Goal: Task Accomplishment & Management: Manage account settings

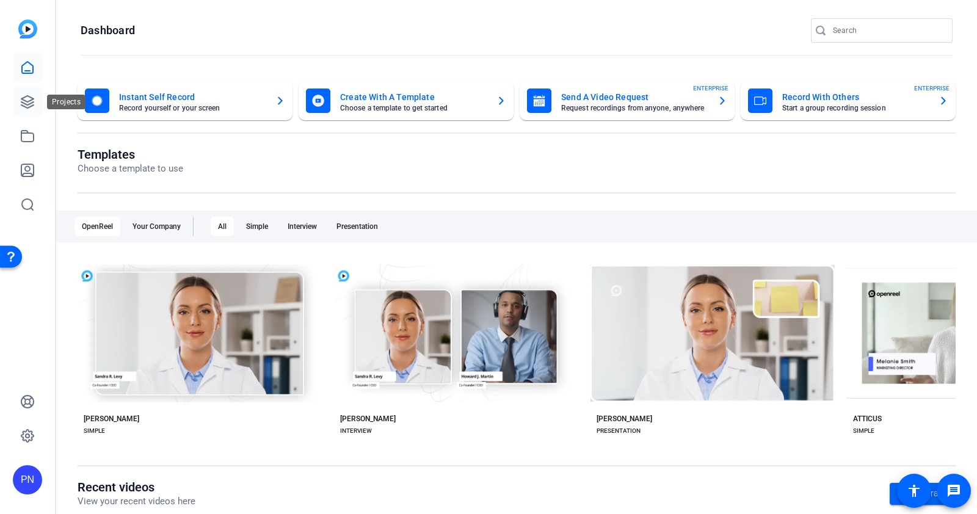
click at [31, 101] on icon at bounding box center [27, 102] width 15 height 15
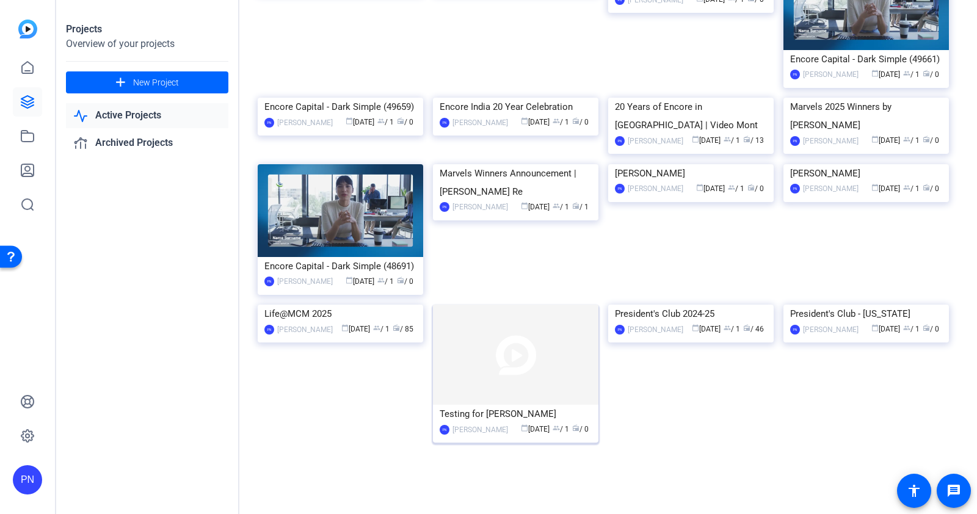
scroll to position [586, 0]
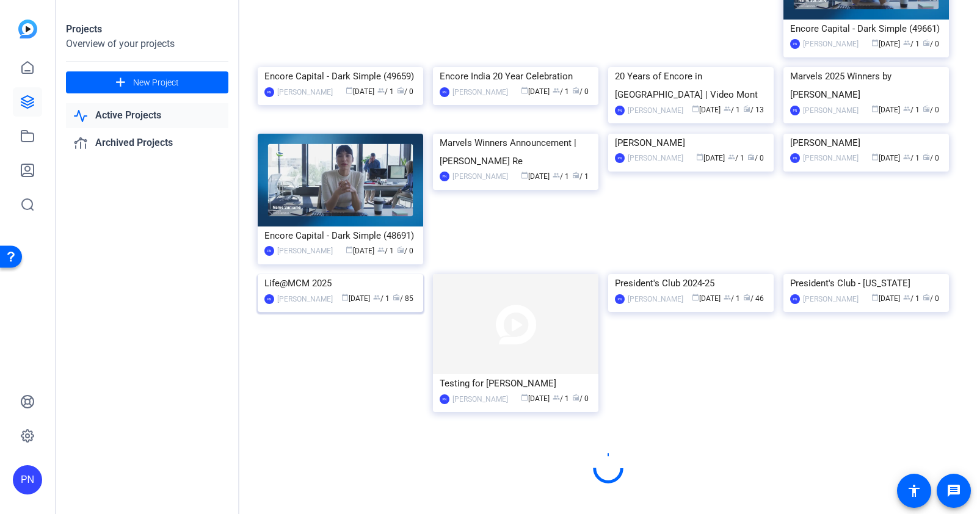
click at [368, 274] on img at bounding box center [341, 274] width 166 height 0
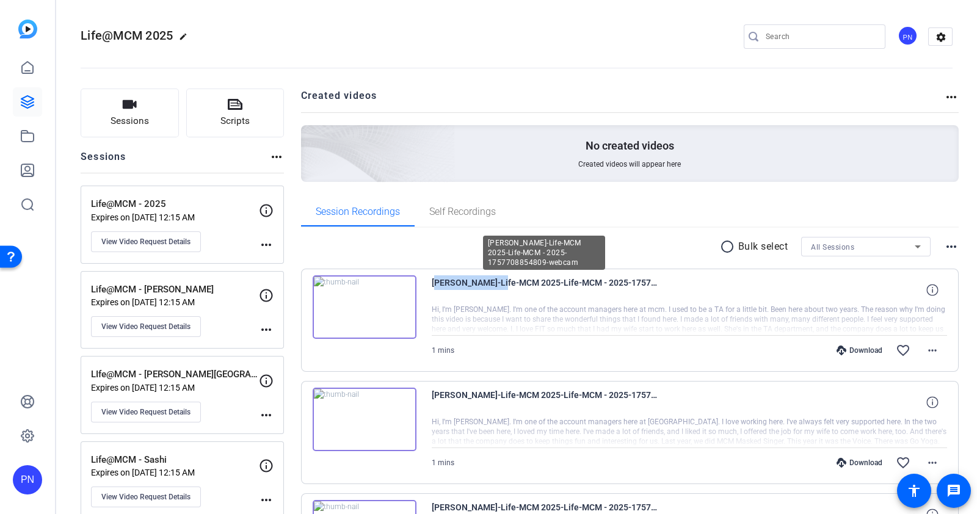
drag, startPoint x: 427, startPoint y: 287, endPoint x: 501, endPoint y: 282, distance: 74.1
click at [501, 282] on div "[PERSON_NAME]-Life-MCM 2025-Life-MCM - 2025-1757708854809-webcam 1 mins Downloa…" at bounding box center [630, 320] width 658 height 103
copy span "[PERSON_NAME]"
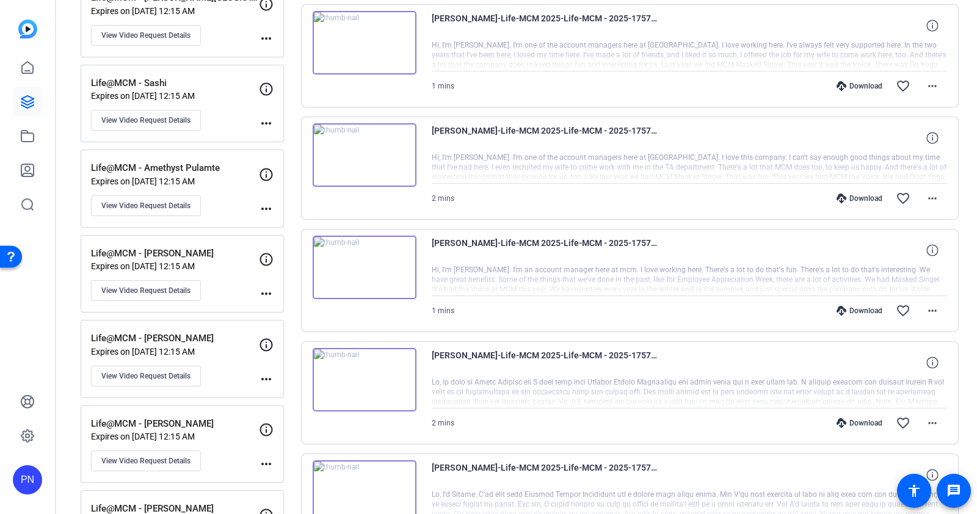
scroll to position [382, 0]
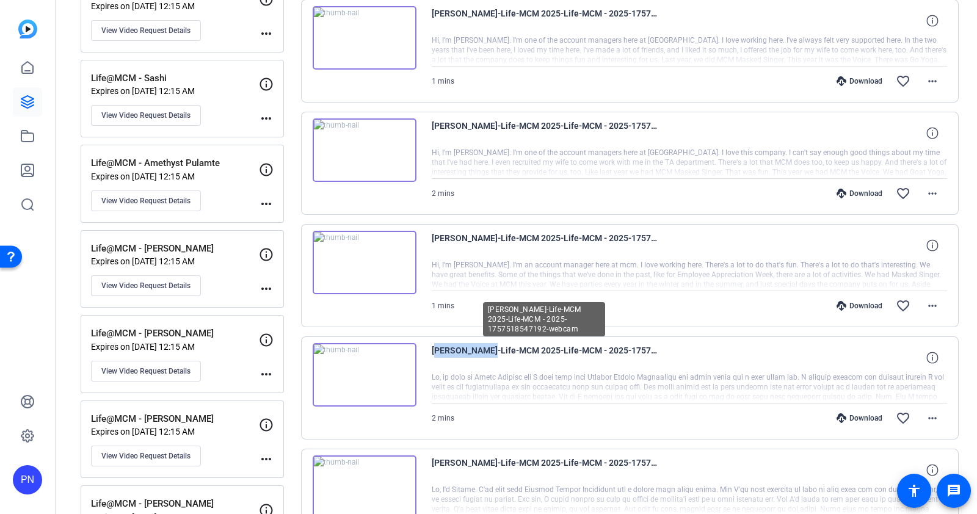
drag, startPoint x: 431, startPoint y: 347, endPoint x: 482, endPoint y: 347, distance: 51.3
click at [482, 347] on span "[PERSON_NAME]-Life-MCM 2025-Life-MCM - 2025-1757518547192-webcam" at bounding box center [545, 357] width 226 height 29
copy span "[PERSON_NAME]"
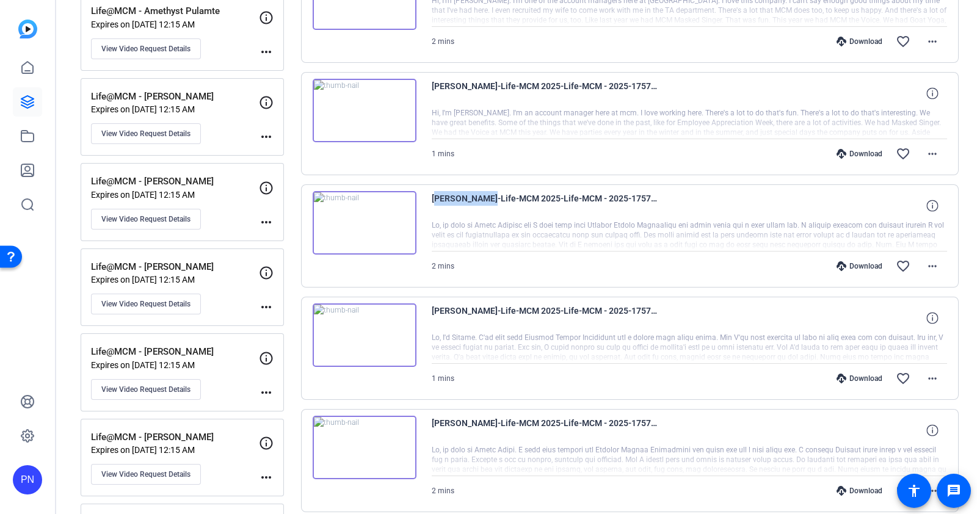
scroll to position [610, 0]
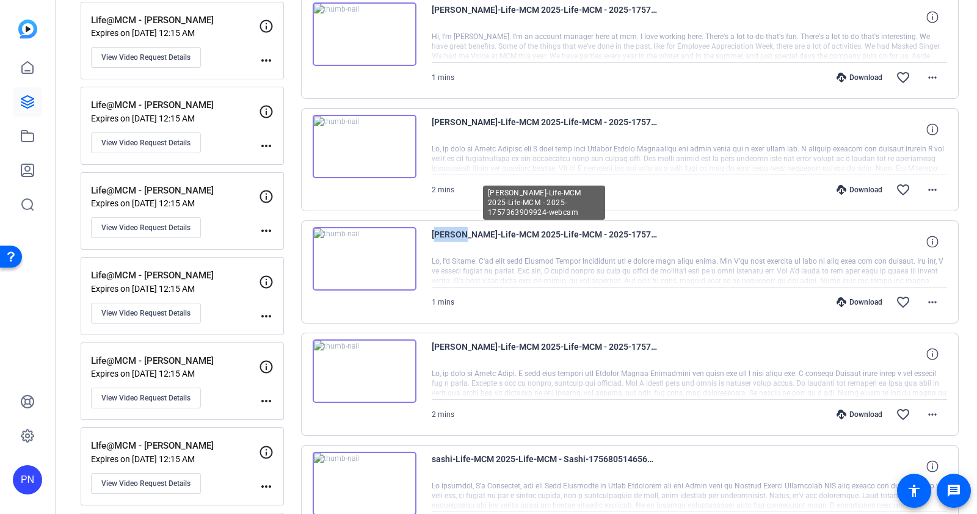
drag, startPoint x: 432, startPoint y: 231, endPoint x: 455, endPoint y: 230, distance: 23.2
click at [455, 230] on span "[PERSON_NAME]-Life-MCM 2025-Life-MCM - 2025-1757363909924-webcam" at bounding box center [545, 241] width 226 height 29
copy span "[PERSON_NAME]"
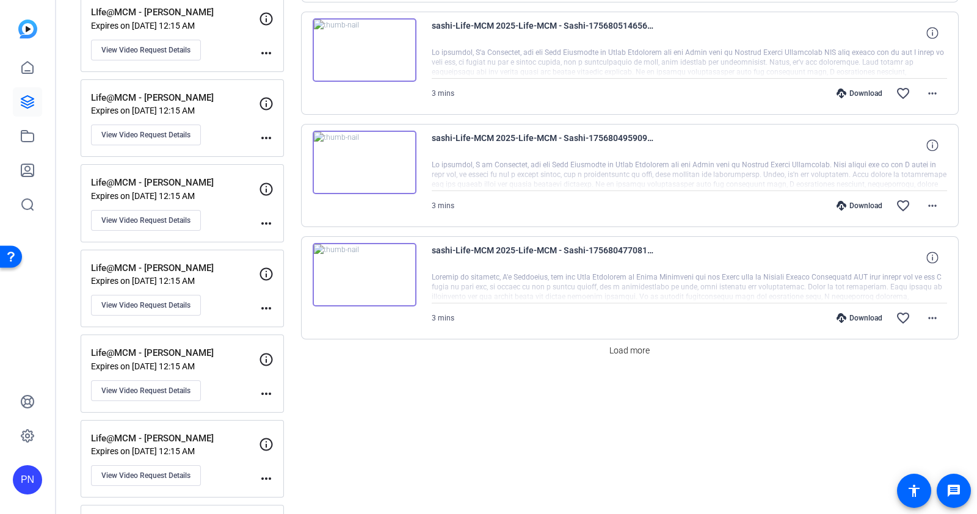
scroll to position [1068, 0]
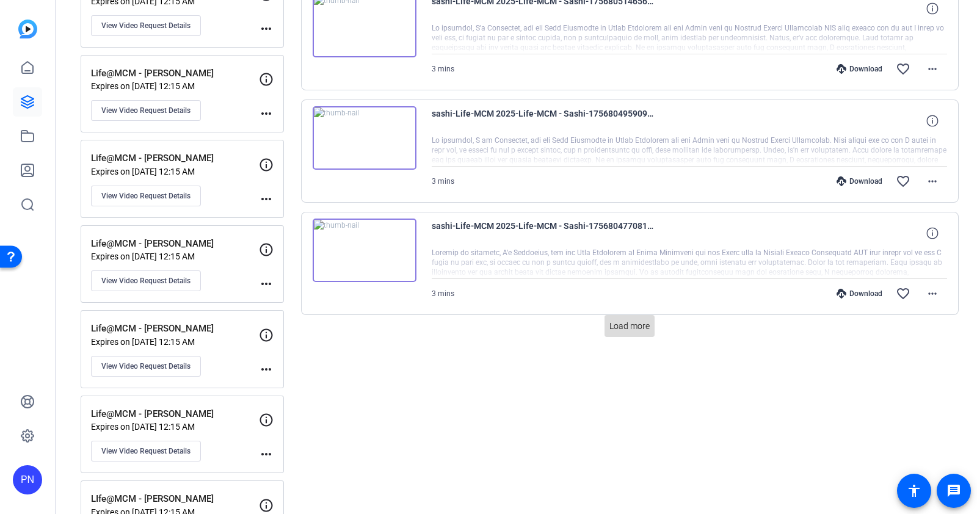
click at [614, 320] on span "Load more" at bounding box center [629, 326] width 40 height 13
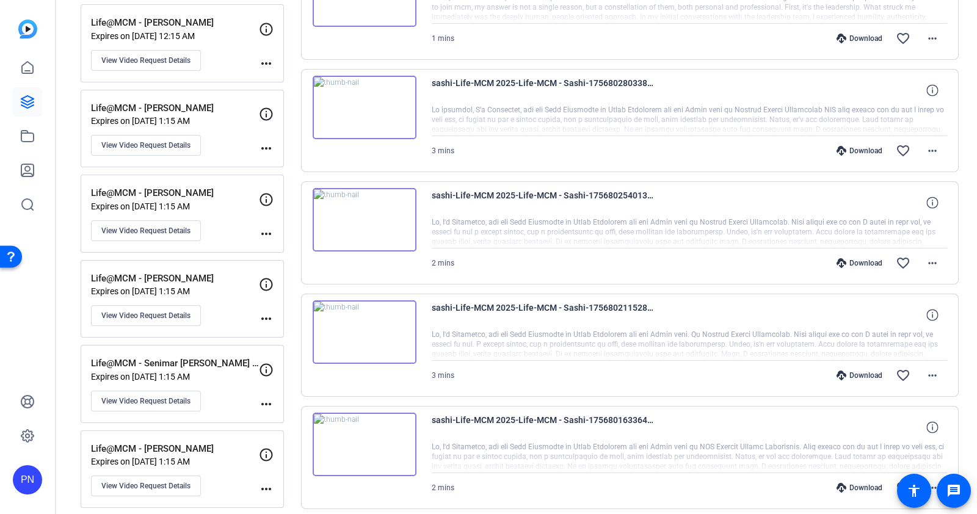
scroll to position [2061, 0]
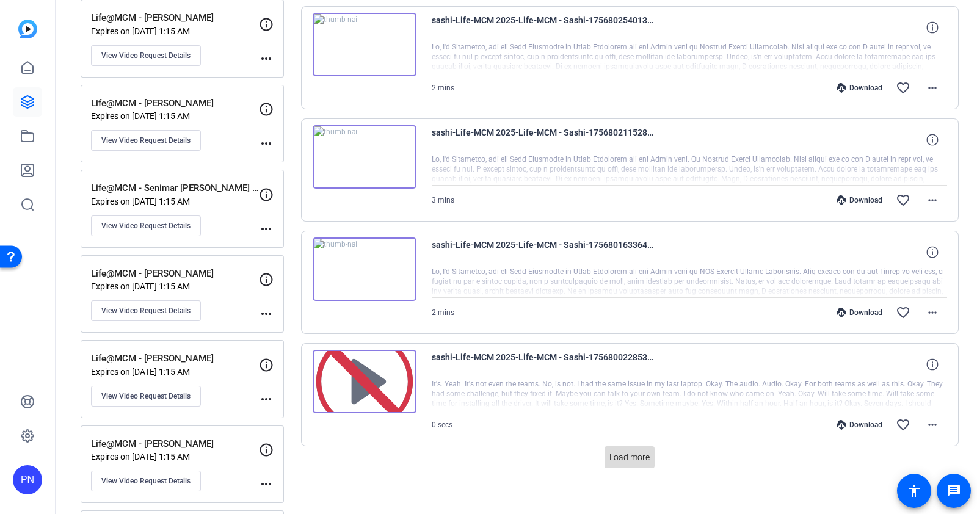
click at [615, 451] on span "Load more" at bounding box center [629, 457] width 40 height 13
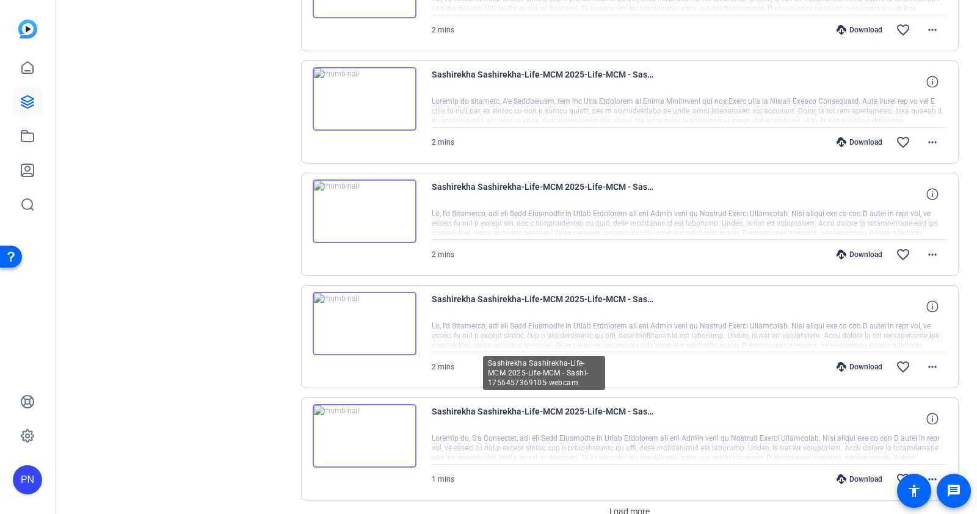
scroll to position [3183, 0]
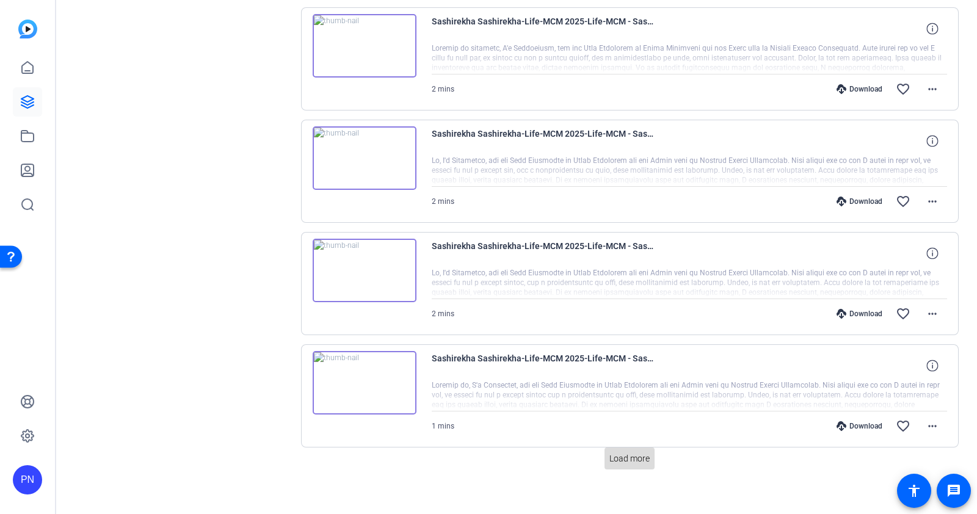
click at [624, 453] on span "Load more" at bounding box center [629, 459] width 40 height 13
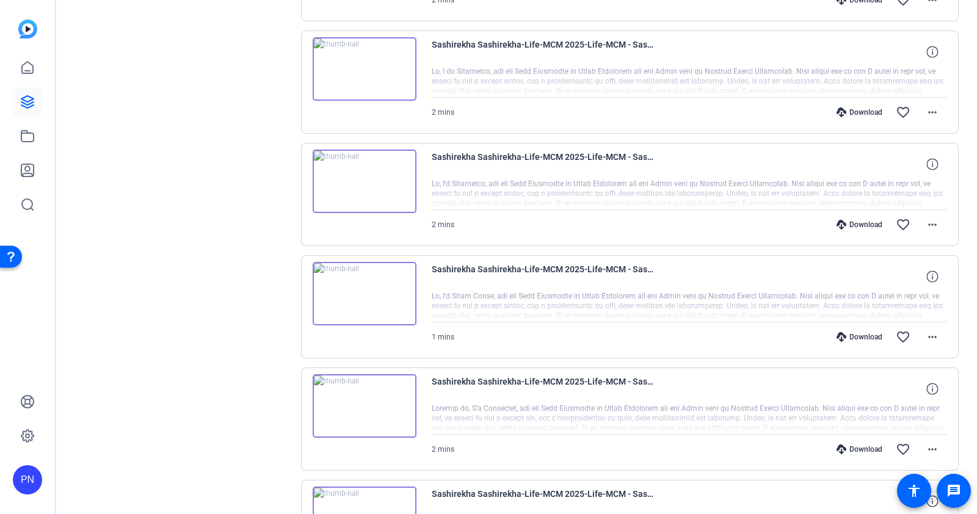
scroll to position [4304, 0]
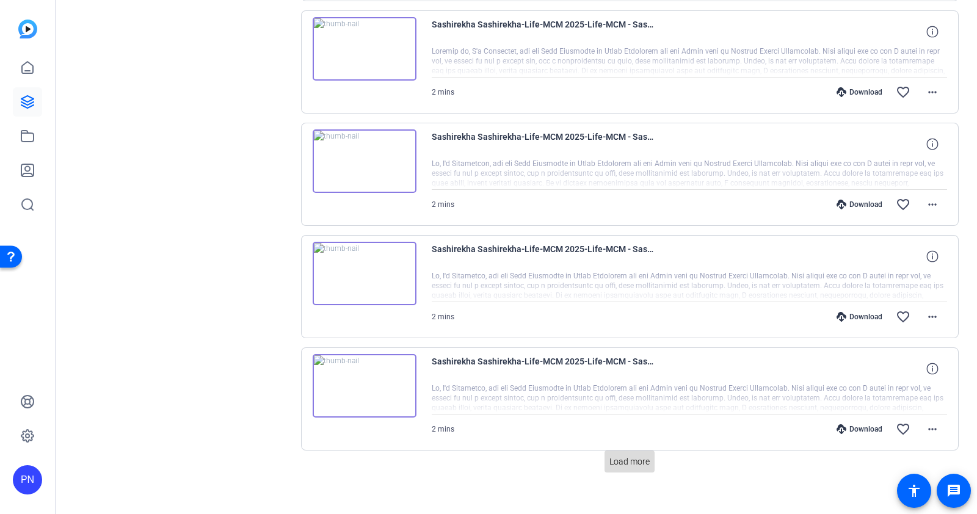
click at [629, 456] on span "Load more" at bounding box center [629, 462] width 40 height 13
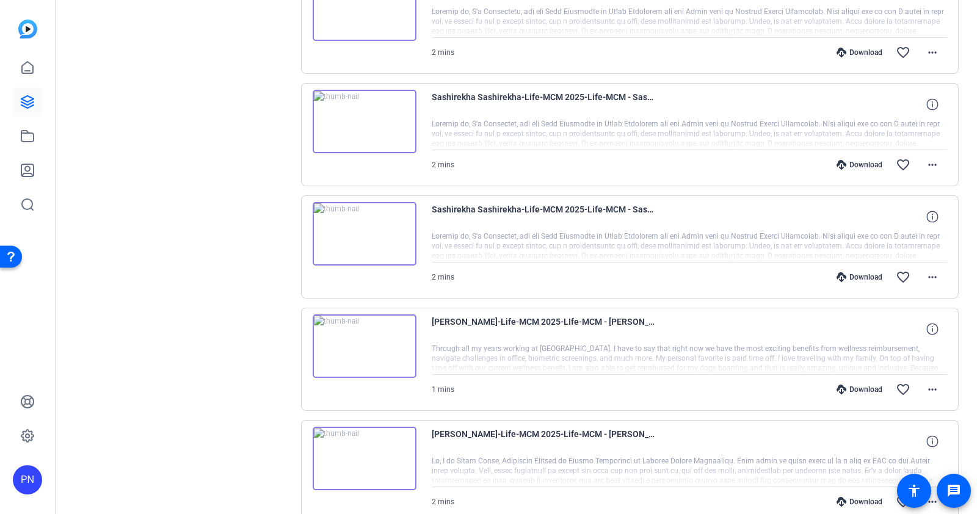
scroll to position [5424, 0]
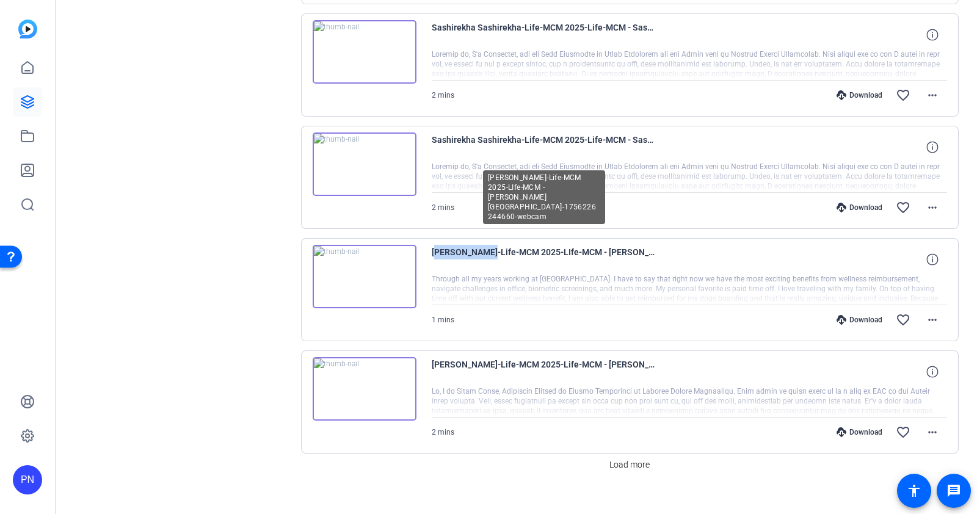
drag, startPoint x: 433, startPoint y: 236, endPoint x: 476, endPoint y: 235, distance: 43.4
click at [476, 245] on span "[PERSON_NAME]-Life-MCM 2025-LIfe-MCM - [PERSON_NAME][GEOGRAPHIC_DATA]-175622624…" at bounding box center [545, 259] width 226 height 29
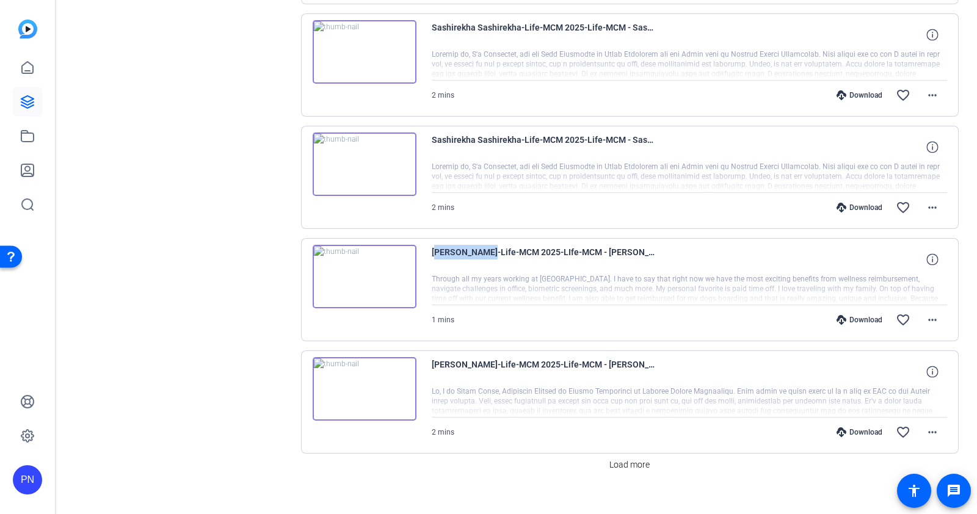
copy span "[PERSON_NAME]"
click at [633, 459] on span "Load more" at bounding box center [629, 465] width 40 height 13
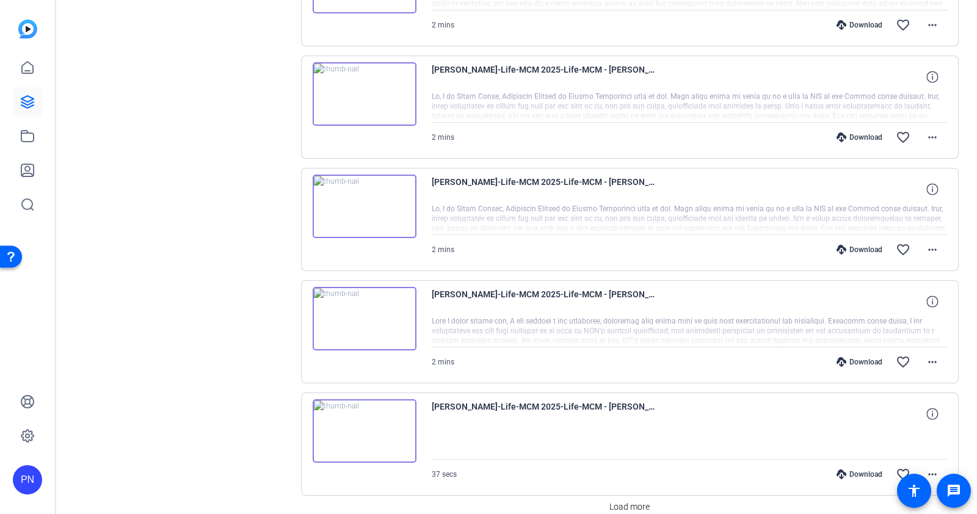
scroll to position [6545, 0]
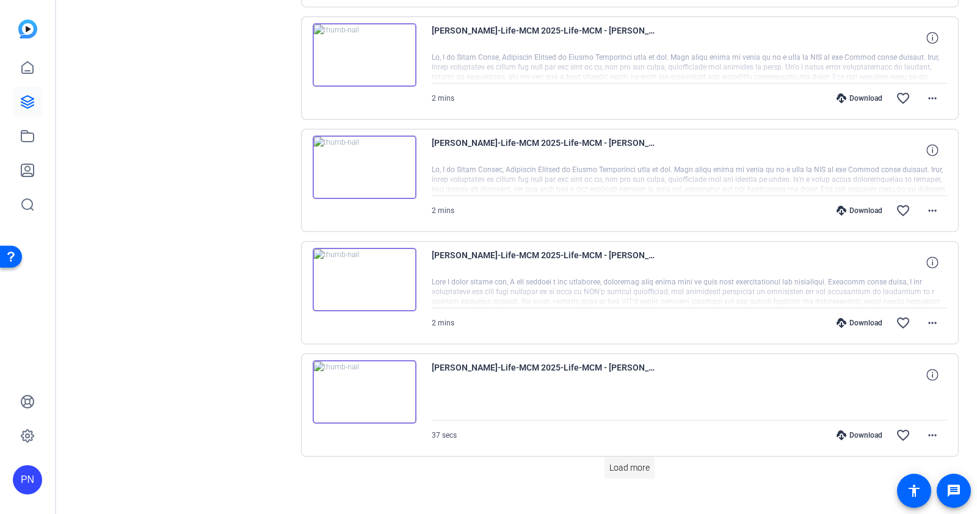
click at [611, 462] on span "Load more" at bounding box center [629, 468] width 40 height 13
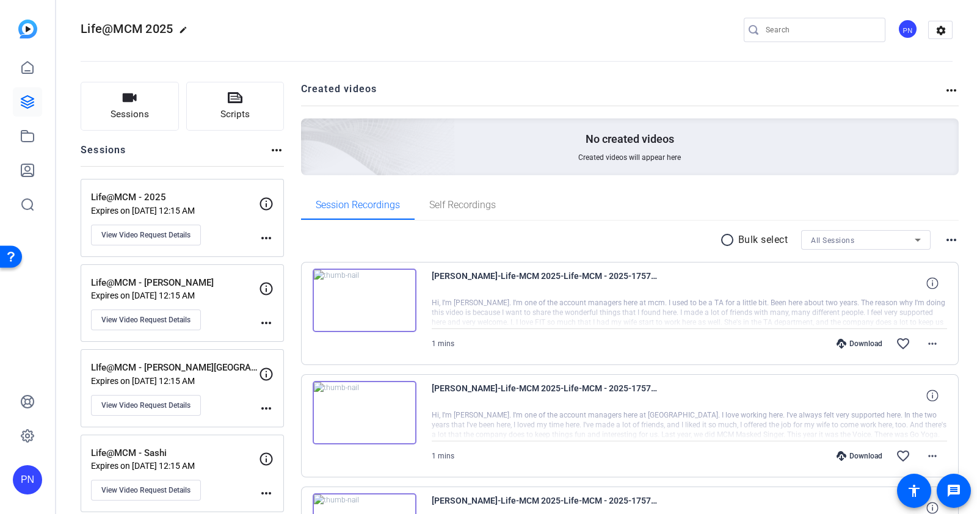
scroll to position [0, 0]
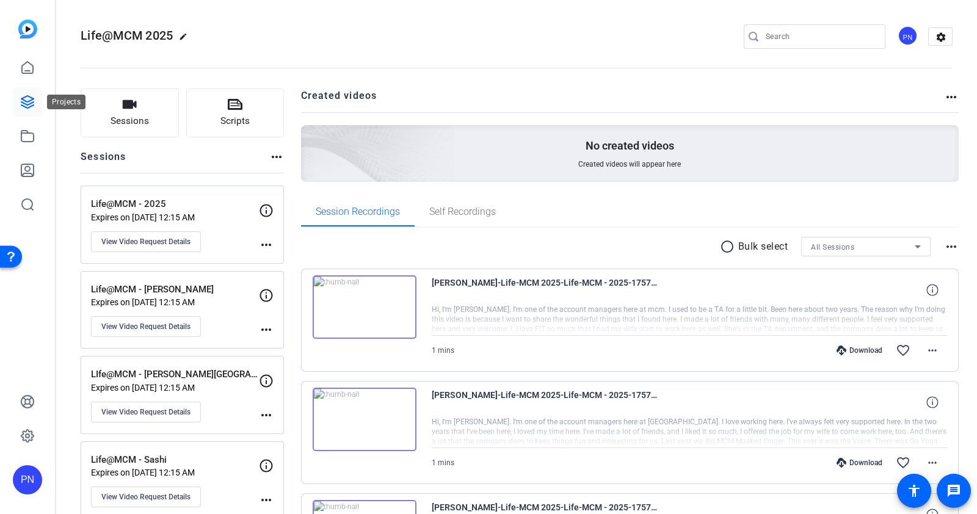
click at [26, 108] on icon at bounding box center [27, 102] width 15 height 15
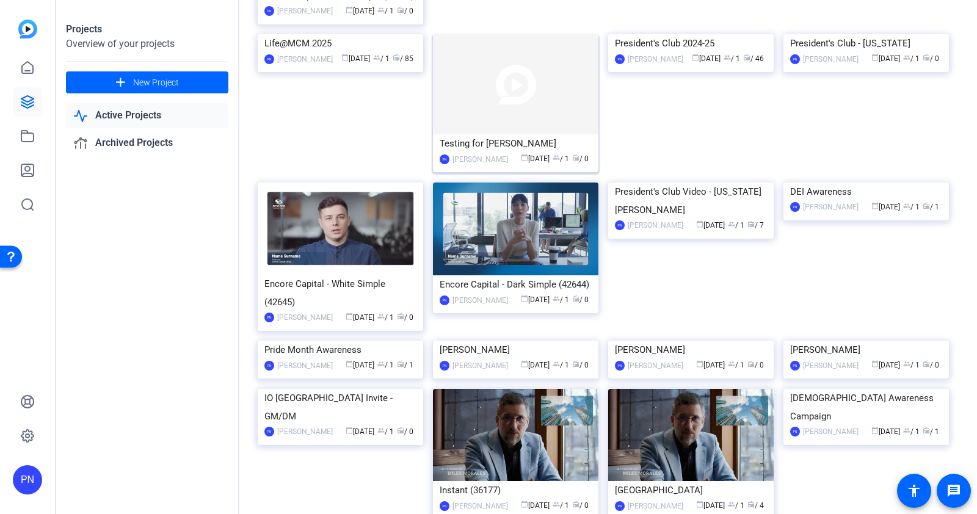
scroll to position [687, 0]
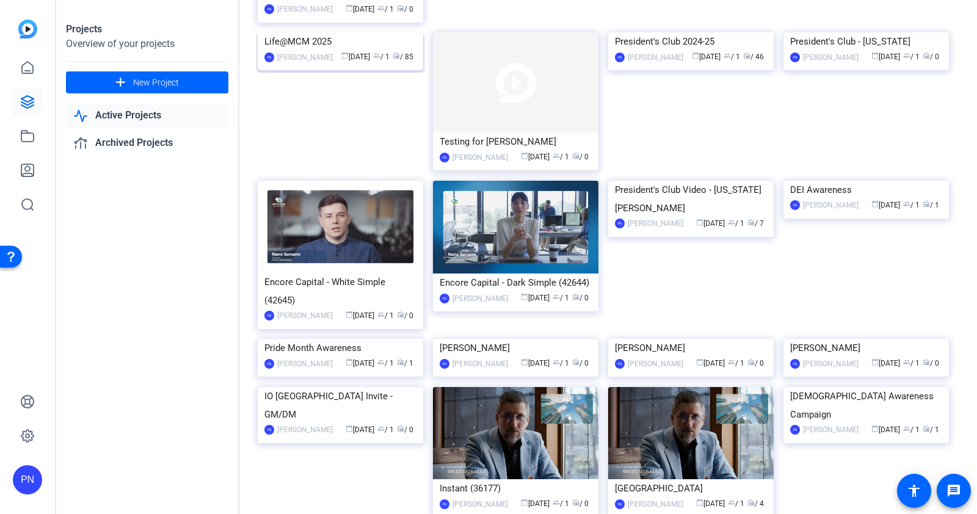
click at [336, 32] on img at bounding box center [341, 32] width 166 height 0
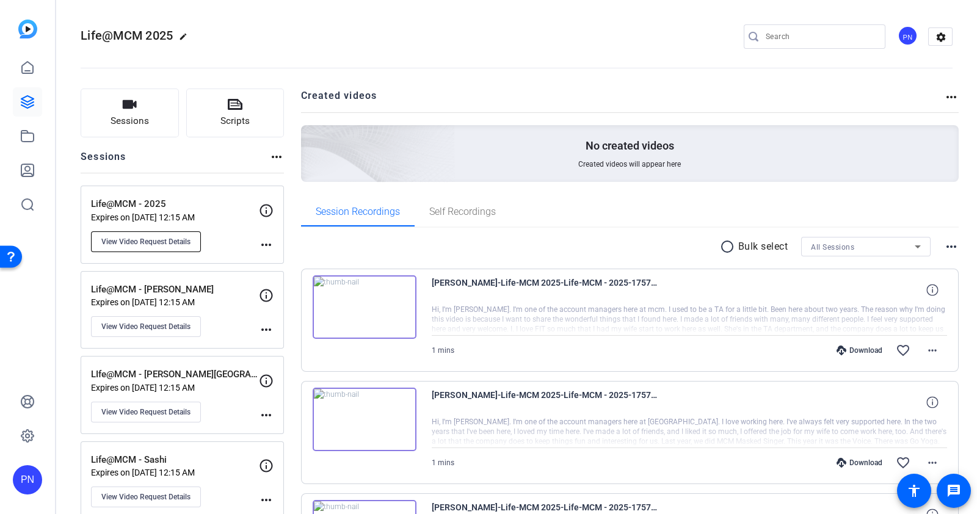
click at [166, 244] on span "View Video Request Details" at bounding box center [145, 242] width 89 height 10
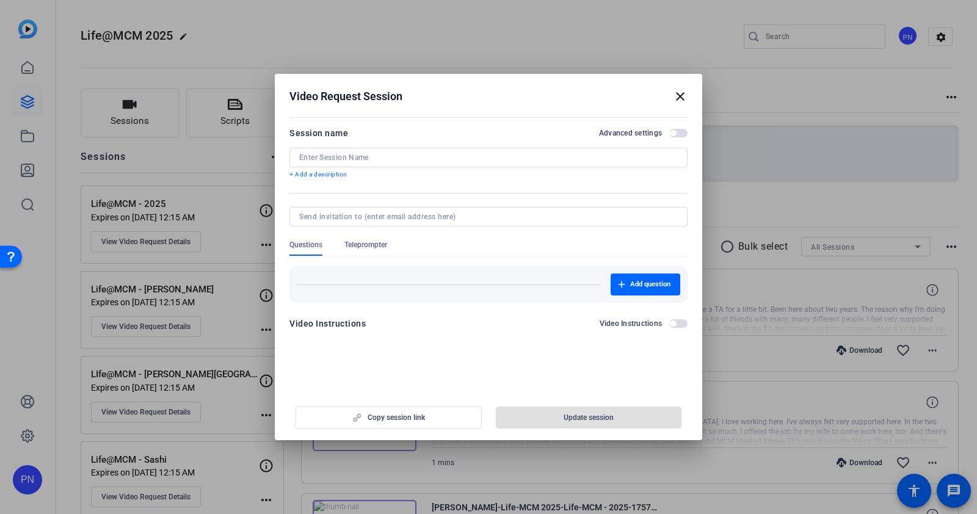
type input "Life@MCM - 2025"
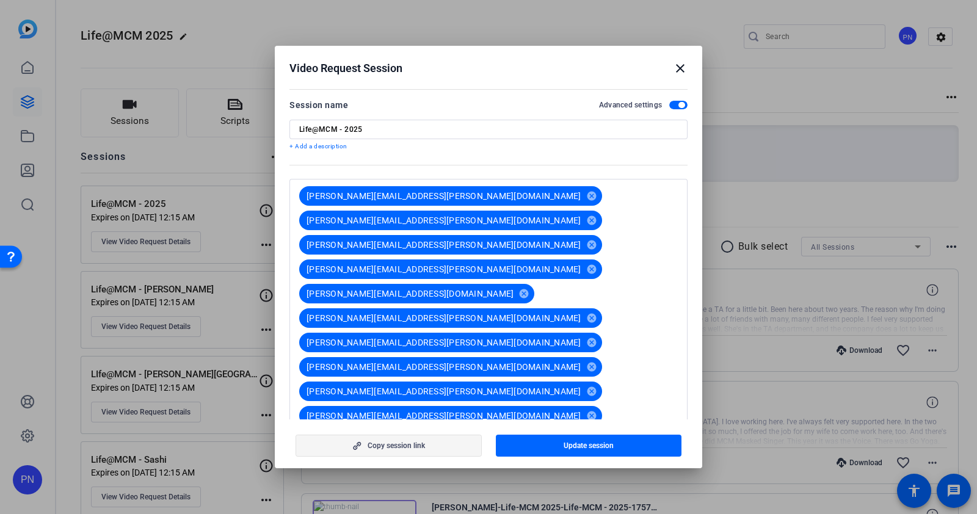
click at [428, 447] on span "button" at bounding box center [388, 445] width 185 height 29
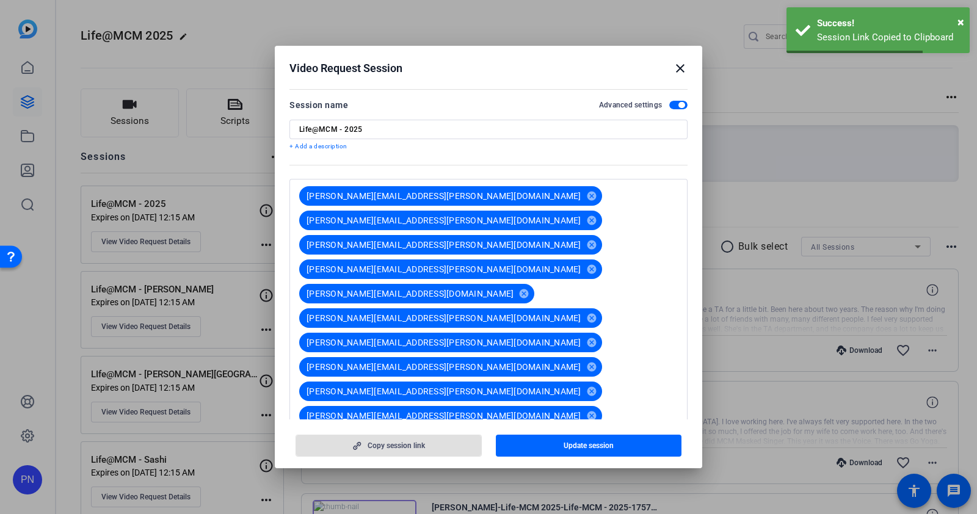
click at [681, 70] on mat-icon "close" at bounding box center [680, 68] width 15 height 15
